Goal: Transaction & Acquisition: Book appointment/travel/reservation

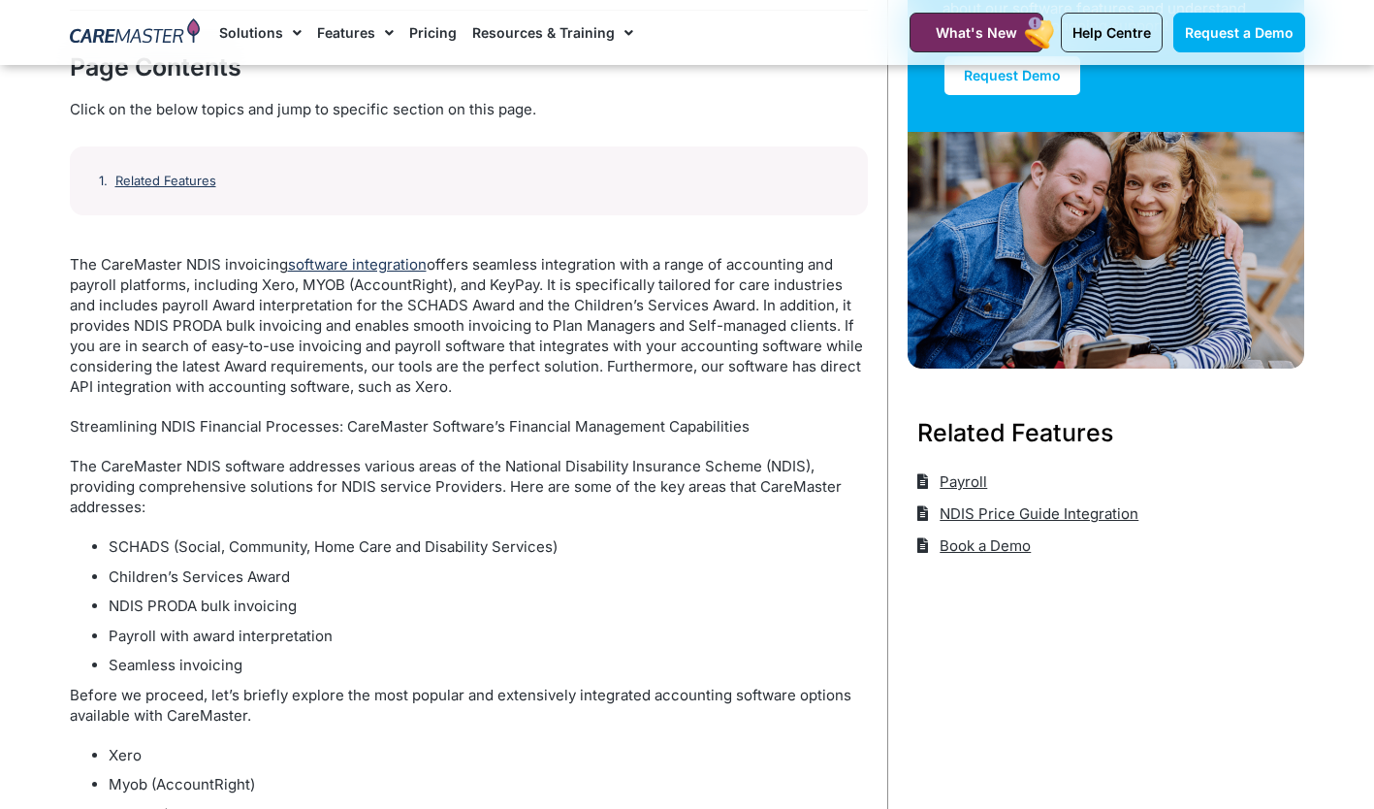
scroll to position [259, 0]
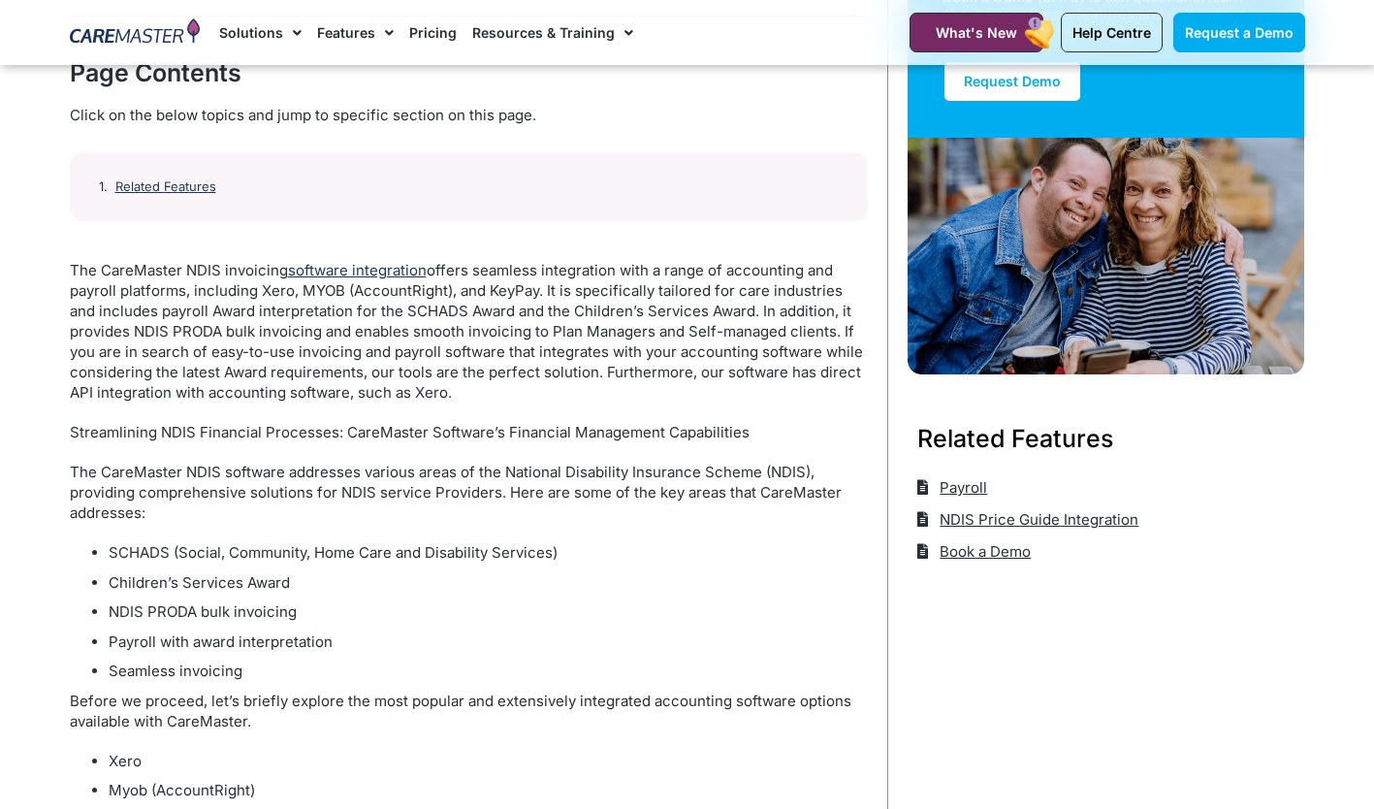
click at [393, 269] on link "software integration" at bounding box center [357, 270] width 139 height 18
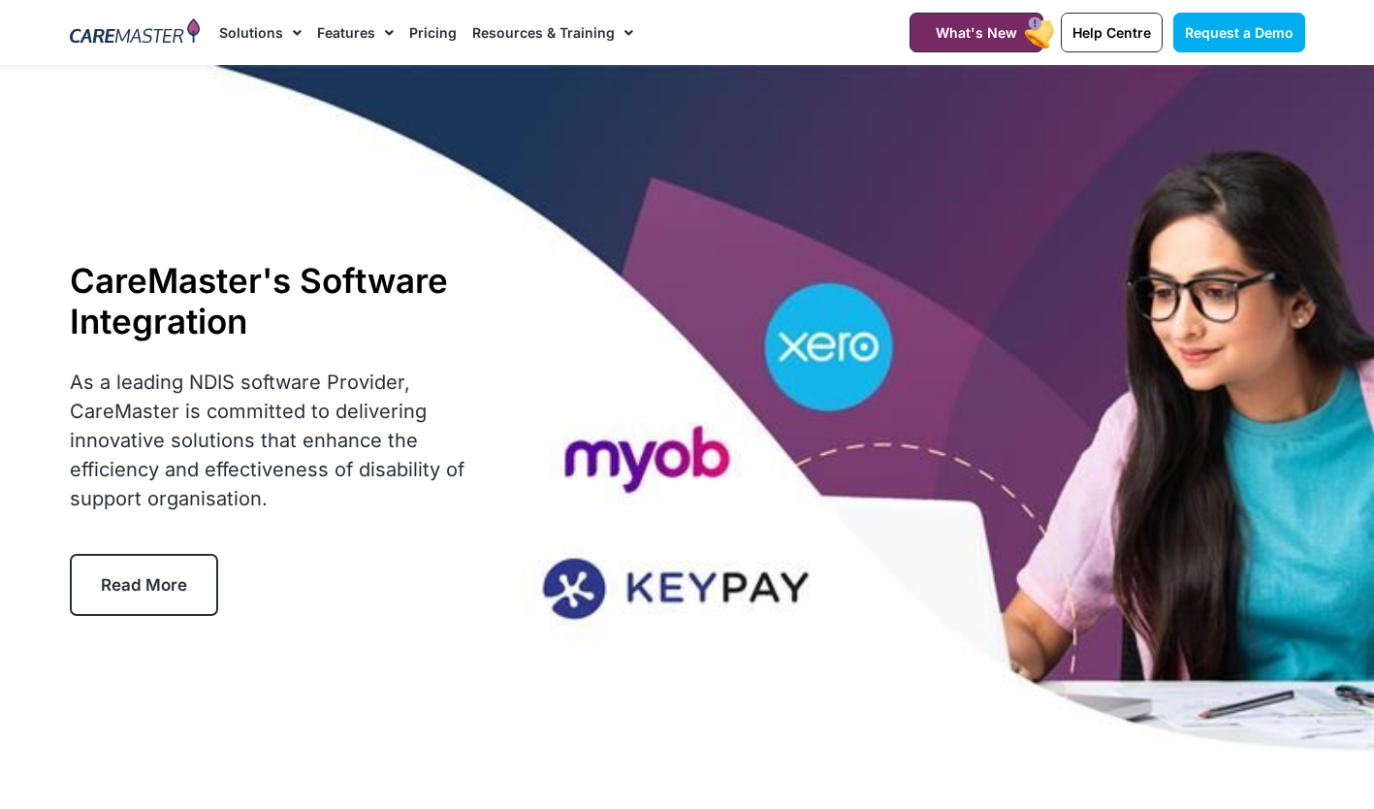
click at [160, 33] on img at bounding box center [135, 32] width 131 height 29
